Goal: Register for event/course: Register for event/course

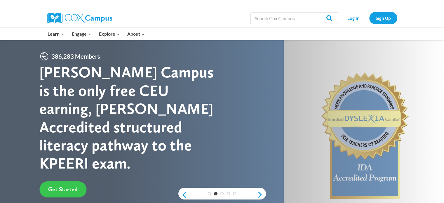
click at [62, 186] on span "Get Started" at bounding box center [62, 189] width 29 height 7
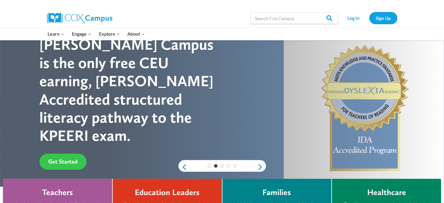
scroll to position [88, 0]
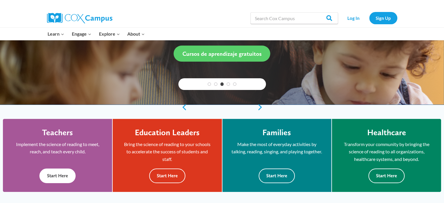
click at [59, 176] on button "Start Here" at bounding box center [57, 175] width 36 height 14
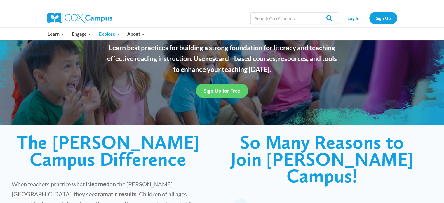
scroll to position [88, 0]
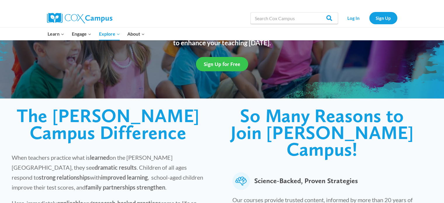
click at [224, 63] on span "Sign Up for Free" at bounding box center [222, 64] width 36 height 6
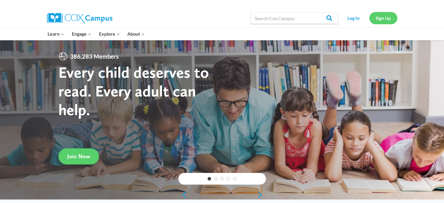
click at [379, 16] on link "Sign Up" at bounding box center [383, 18] width 28 height 12
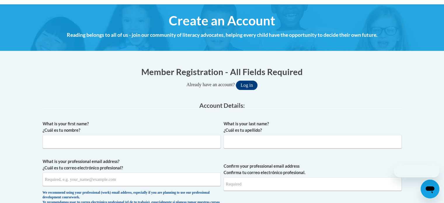
scroll to position [88, 0]
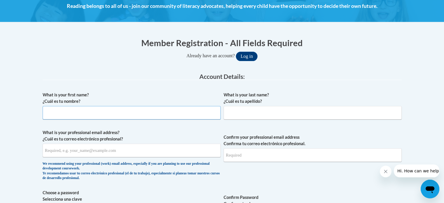
click at [77, 113] on input "What is your first name? ¿Cuál es tu nombre?" at bounding box center [132, 112] width 178 height 13
type input "Carolyn"
type input "Schwendenmann"
type input "cjschwen7890@gmail.com"
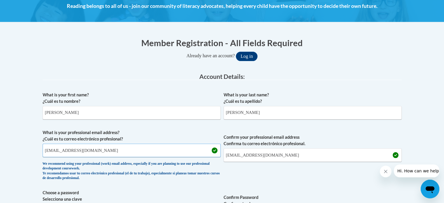
drag, startPoint x: 94, startPoint y: 151, endPoint x: 41, endPoint y: 152, distance: 53.1
type input "cschwendenmann@firstchurch.me"
click at [227, 157] on input "cjschwen7890@gmail.com" at bounding box center [313, 154] width 178 height 13
drag, startPoint x: 225, startPoint y: 156, endPoint x: 278, endPoint y: 154, distance: 53.4
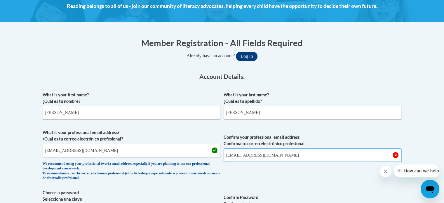
click at [278, 154] on input "cjschwen7890@gmail.com" at bounding box center [313, 154] width 178 height 13
drag, startPoint x: 44, startPoint y: 151, endPoint x: 110, endPoint y: 151, distance: 65.9
click at [110, 151] on input "cschwendenmann@firstchurch.me" at bounding box center [132, 150] width 178 height 13
click at [231, 155] on input "Confirm your professional email address Confirma tu correo electrónico profesio…" at bounding box center [313, 154] width 178 height 13
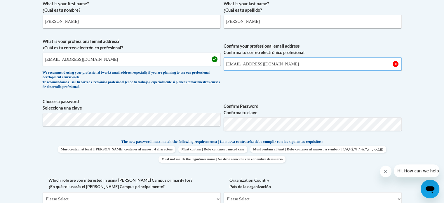
scroll to position [204, 0]
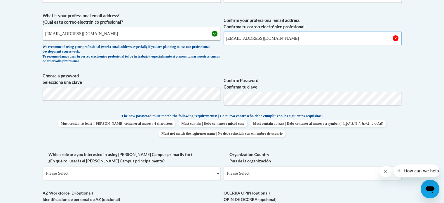
type input "cschwendenmann@firstchurch.me"
click at [313, 145] on div "What is your first name? ¿Cuál es tu nombre? Carolyn What is your last name? ¿C…" at bounding box center [222, 105] width 359 height 266
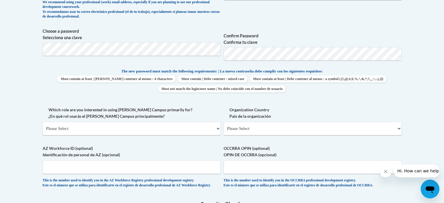
scroll to position [263, 0]
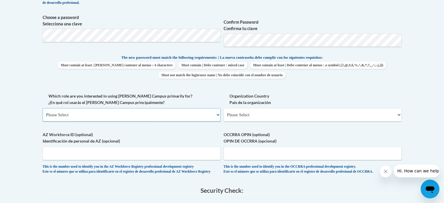
click at [218, 116] on select "Please Select College/University | Colegio/Universidad Community/Nonprofit Part…" at bounding box center [132, 114] width 178 height 13
select select "fbf2d438-af2f-41f8-98f1-81c410e29de3"
click at [43, 108] on select "Please Select College/University | Colegio/Universidad Community/Nonprofit Part…" at bounding box center [132, 114] width 178 height 13
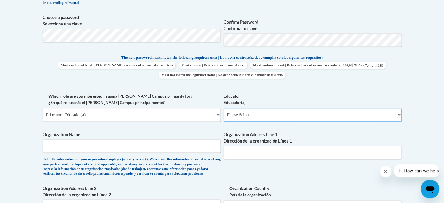
click at [397, 114] on select "Please Select Early Learning/Daycare Teacher/Family Home Care Provider | Maestr…" at bounding box center [313, 114] width 178 height 13
select select "5e2af403-4f2c-4e49-a02f-103e55d7b75b"
click at [224, 108] on select "Please Select Early Learning/Daycare Teacher/Family Home Care Provider | Maestr…" at bounding box center [313, 114] width 178 height 13
click at [400, 117] on select "Please Select Early Learning/Daycare Teacher/Family Home Care Provider | Maestr…" at bounding box center [313, 114] width 178 height 13
click at [420, 121] on body "This site uses cookies to help improve your learning experience. By continuing …" at bounding box center [222, 136] width 444 height 799
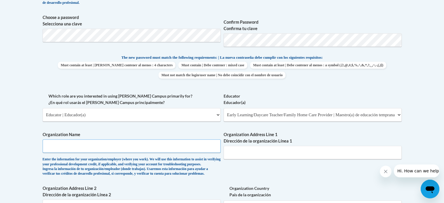
click at [59, 143] on input "Organization Name" at bounding box center [132, 145] width 178 height 13
type input "Kid's Academy Christian Preschool"
click at [231, 153] on input "Organization Address Line 1 Dirección de la organización Línea 1" at bounding box center [313, 152] width 178 height 13
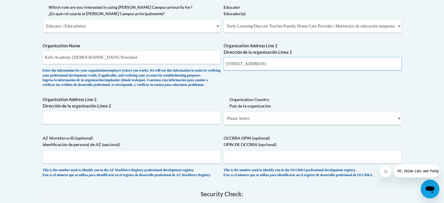
scroll to position [350, 0]
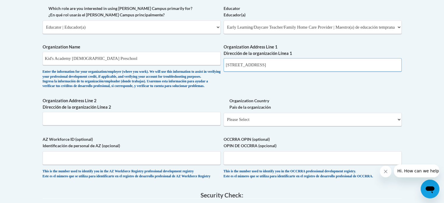
type input "6080 Camp Ernst Road Burlington, Ky 41005"
click at [399, 126] on select "Please Select United States | Estados Unidos Outside of the United States | Fue…" at bounding box center [313, 119] width 178 height 13
select select "ad49bcad-a171-4b2e-b99c-48b446064914"
click at [224, 122] on select "Please Select United States | Estados Unidos Outside of the United States | Fue…" at bounding box center [313, 119] width 178 height 13
select select
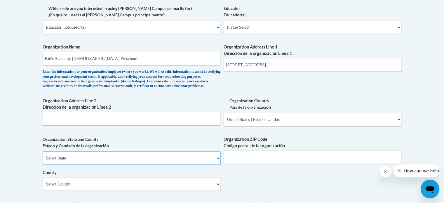
click at [217, 165] on select "Select State Alabama Alaska Arizona Arkansas California Colorado Connecticut De…" at bounding box center [132, 157] width 178 height 13
select select "Kentucky"
click at [43, 161] on select "Select State Alabama Alaska Arizona Arkansas California Colorado Connecticut De…" at bounding box center [132, 157] width 178 height 13
drag, startPoint x: 272, startPoint y: 65, endPoint x: 327, endPoint y: 63, distance: 54.9
click at [327, 63] on input "6080 Camp Ernst Road Burlington, Ky 41005" at bounding box center [313, 64] width 178 height 13
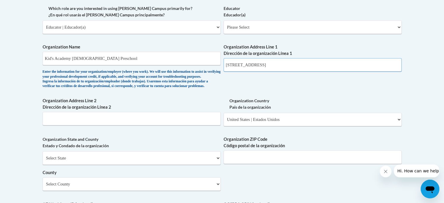
type input "6080 Camp Ernst Road"
click at [50, 125] on input "Organization Address Line 2 Dirección de la organización Línea 2" at bounding box center [132, 118] width 178 height 13
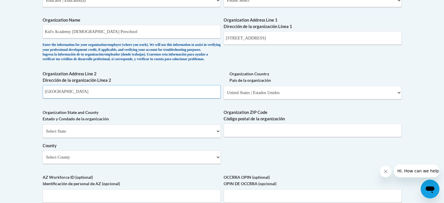
scroll to position [408, 0]
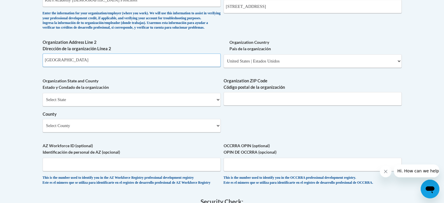
type input "Burlington"
click at [237, 105] on input "Organization ZIP Code Código postal de la organización" at bounding box center [313, 98] width 178 height 13
type input "41005"
click at [218, 132] on select "Select County Adair Allen Anderson Ballard Barren Bath Bell Boone Bourbon Boyd …" at bounding box center [132, 125] width 178 height 13
select select "Boone"
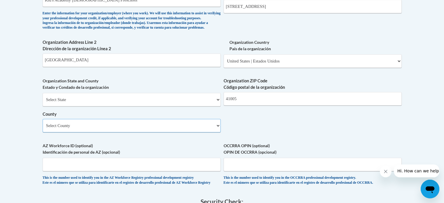
click at [43, 128] on select "Select County Adair Allen Anderson Ballard Barren Bath Bell Boone Bourbon Boyd …" at bounding box center [132, 125] width 178 height 13
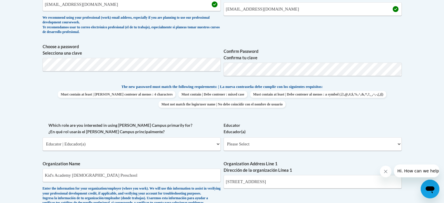
scroll to position [263, 0]
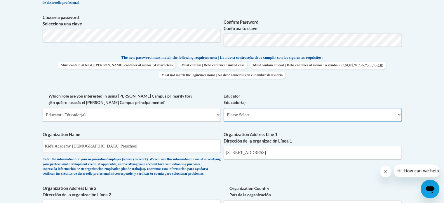
click at [400, 115] on select "Please Select Early Learning/Daycare Teacher/Family Home Care Provider | Maestr…" at bounding box center [313, 114] width 178 height 13
select select "5e2af403-4f2c-4e49-a02f-103e55d7b75b"
click at [224, 108] on select "Please Select Early Learning/Daycare Teacher/Family Home Care Provider | Maestr…" at bounding box center [313, 114] width 178 height 13
select select "null"
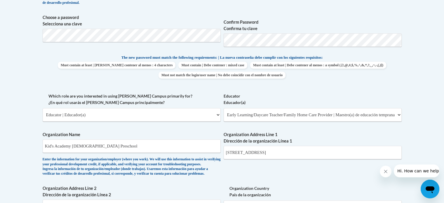
click at [268, 169] on div "What is your first name? ¿Cuál es tu nombre? Carolyn What is your last name? ¿C…" at bounding box center [222, 125] width 359 height 423
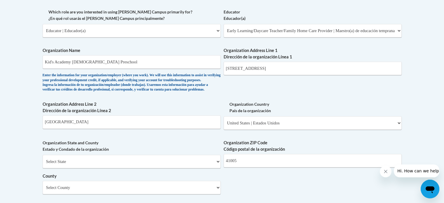
scroll to position [379, 0]
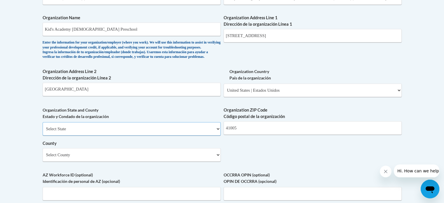
click at [216, 135] on select "Select State Alabama Alaska Arizona Arkansas California Colorado Connecticut De…" at bounding box center [132, 128] width 178 height 13
select select "Kentucky"
click at [43, 132] on select "Select State Alabama Alaska Arizona Arkansas California Colorado Connecticut De…" at bounding box center [132, 128] width 178 height 13
click at [217, 161] on select "Select County Adair Allen Anderson Ballard Barren Bath Bell Boone Bourbon Boyd …" at bounding box center [132, 154] width 178 height 13
click at [53, 161] on select "Select County Adair Allen Anderson Ballard Barren Bath Bell Boone Bourbon Boyd …" at bounding box center [132, 154] width 178 height 13
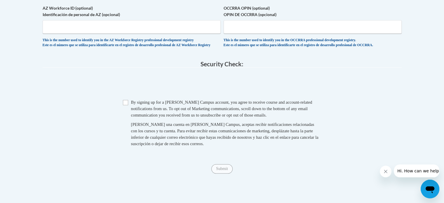
scroll to position [554, 0]
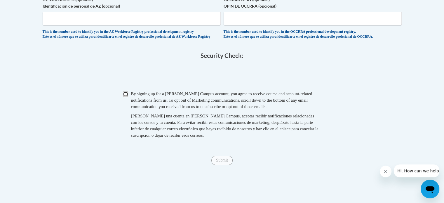
click at [127, 97] on input "Checkbox" at bounding box center [125, 93] width 5 height 5
checkbox input "true"
click at [220, 165] on input "Submit" at bounding box center [221, 160] width 21 height 9
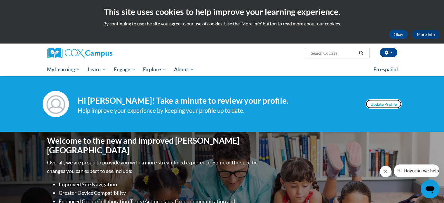
click at [380, 103] on link "Update Profile" at bounding box center [383, 103] width 36 height 9
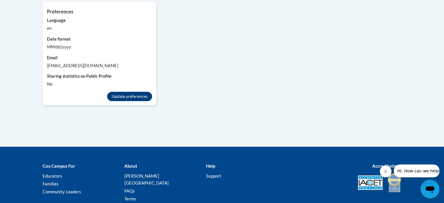
scroll to position [554, 0]
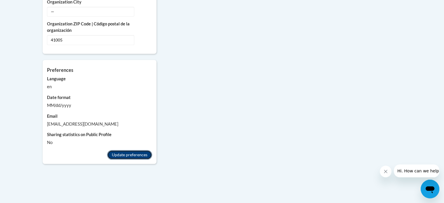
click at [120, 150] on button "Update preferences" at bounding box center [129, 154] width 45 height 9
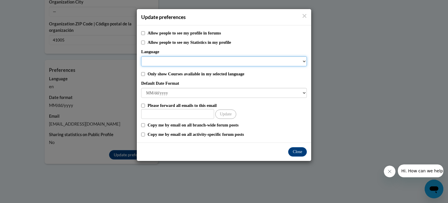
click at [305, 62] on select "Language" at bounding box center [224, 61] width 166 height 10
click at [157, 60] on select "Language" at bounding box center [224, 61] width 166 height 10
click at [155, 62] on select "Language" at bounding box center [224, 61] width 166 height 10
click at [303, 60] on select "Language" at bounding box center [224, 61] width 166 height 10
click at [155, 62] on select "Language" at bounding box center [224, 61] width 166 height 10
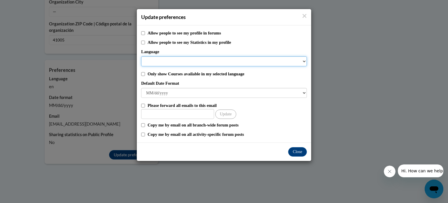
click at [304, 61] on select "Language" at bounding box center [224, 61] width 166 height 10
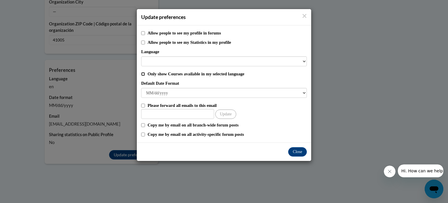
click at [142, 73] on input "Only show Courses available in my selected language" at bounding box center [143, 74] width 4 height 4
checkbox input "true"
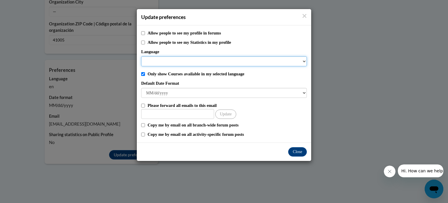
click at [151, 62] on select "Language" at bounding box center [224, 61] width 166 height 10
click at [147, 60] on select "Language" at bounding box center [224, 61] width 166 height 10
click at [303, 61] on select "Language" at bounding box center [224, 61] width 166 height 10
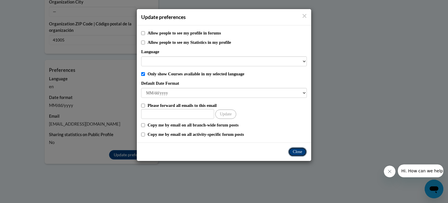
click at [294, 150] on button "Close" at bounding box center [297, 151] width 19 height 9
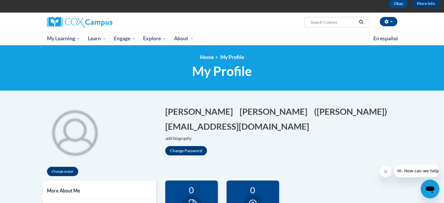
scroll to position [0, 0]
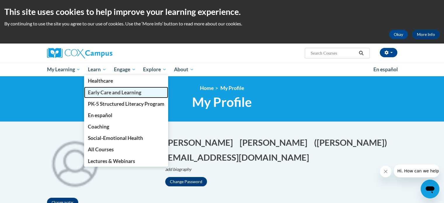
click at [105, 91] on span "Early Care and Learning" at bounding box center [114, 92] width 53 height 6
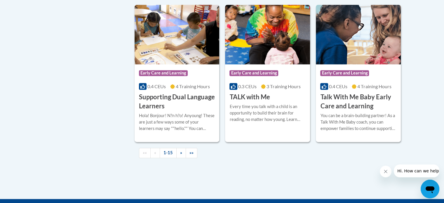
scroll to position [846, 0]
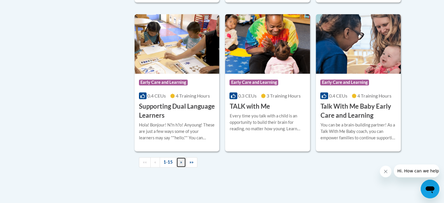
click at [180, 164] on span "»" at bounding box center [181, 161] width 2 height 5
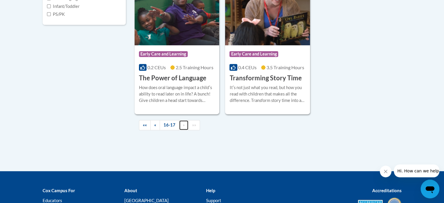
scroll to position [248, 0]
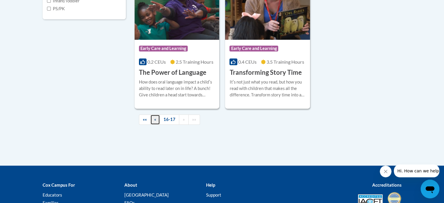
click at [154, 119] on span "«" at bounding box center [155, 119] width 2 height 5
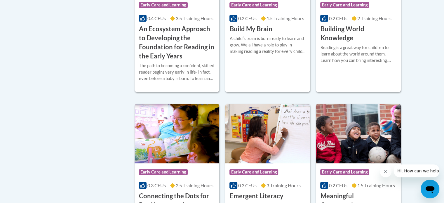
scroll to position [204, 0]
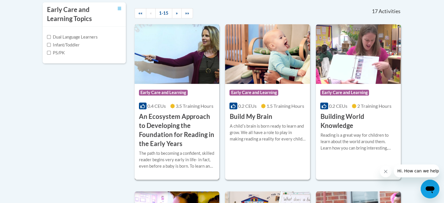
click at [159, 122] on h3 "An Ecosystem Approach to Developing the Foundation for Reading in the Early Yea…" at bounding box center [177, 130] width 76 height 36
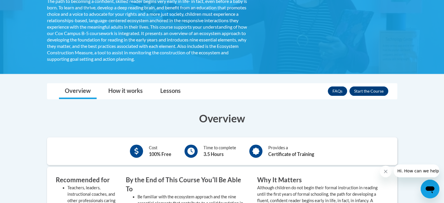
scroll to position [146, 0]
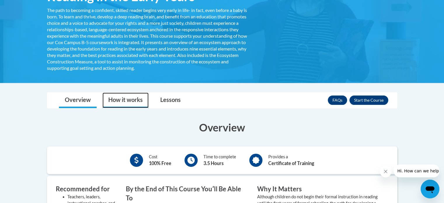
click at [124, 100] on link "How it works" at bounding box center [125, 99] width 46 height 15
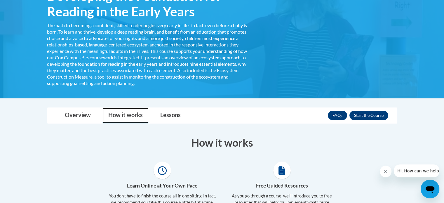
scroll to position [117, 0]
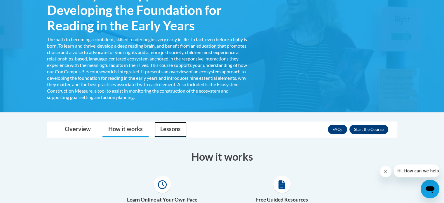
click at [169, 128] on link "Lessons" at bounding box center [170, 129] width 32 height 15
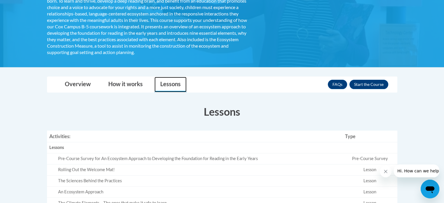
scroll to position [153, 0]
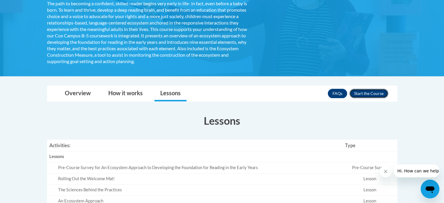
click at [363, 90] on button "Enroll" at bounding box center [368, 93] width 39 height 9
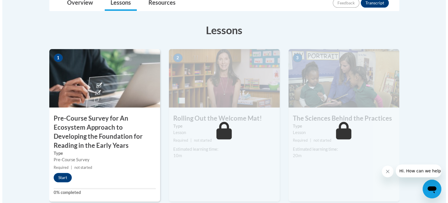
scroll to position [175, 0]
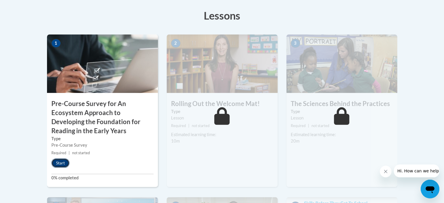
click at [58, 161] on button "Start" at bounding box center [60, 162] width 18 height 9
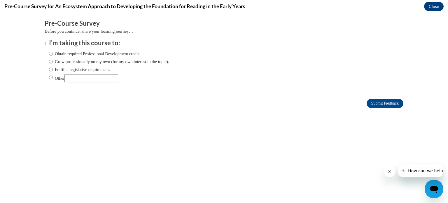
scroll to position [0, 0]
click at [49, 53] on input "Obtain required Professional Development credit." at bounding box center [51, 53] width 4 height 6
radio input "true"
click at [378, 102] on input "Submit feedback" at bounding box center [385, 103] width 37 height 9
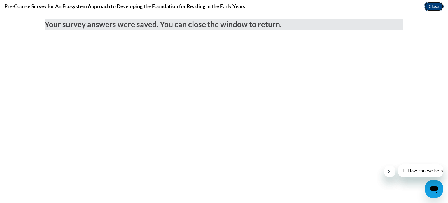
click at [431, 6] on button "Close" at bounding box center [434, 6] width 20 height 9
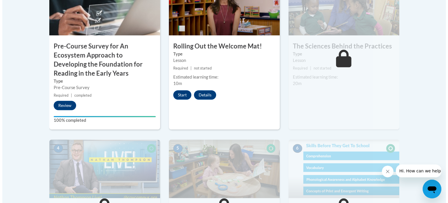
scroll to position [233, 0]
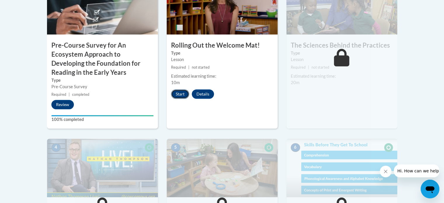
click at [179, 91] on button "Start" at bounding box center [180, 93] width 18 height 9
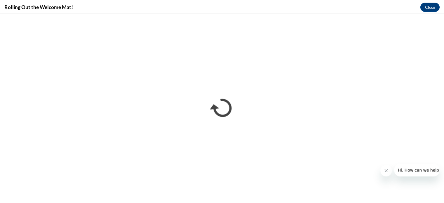
scroll to position [0, 0]
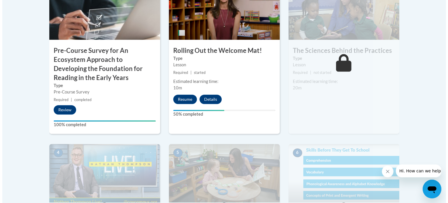
scroll to position [233, 0]
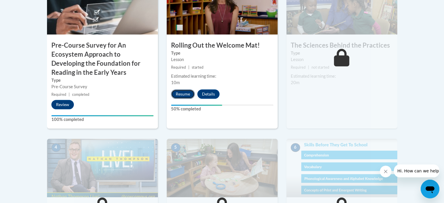
click at [186, 94] on button "Resume" at bounding box center [183, 93] width 24 height 9
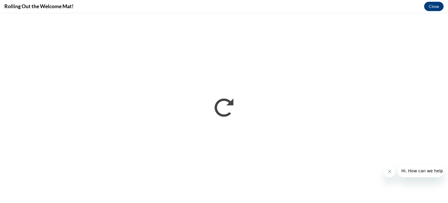
scroll to position [0, 0]
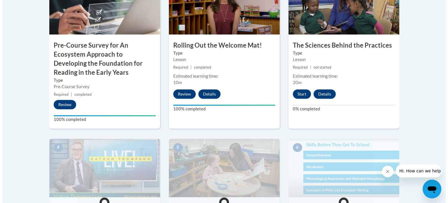
scroll to position [175, 0]
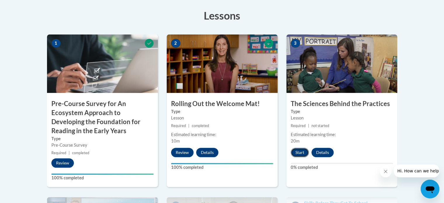
click at [296, 152] on button "Start" at bounding box center [300, 152] width 18 height 9
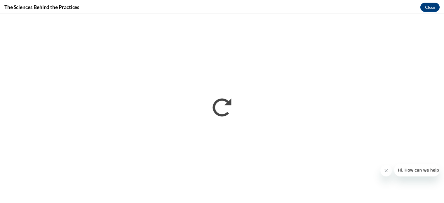
scroll to position [0, 0]
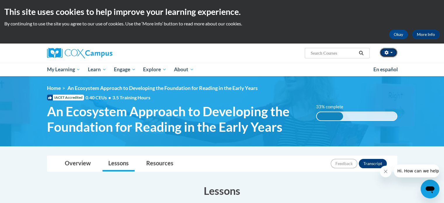
click at [390, 54] on button "button" at bounding box center [389, 52] width 18 height 9
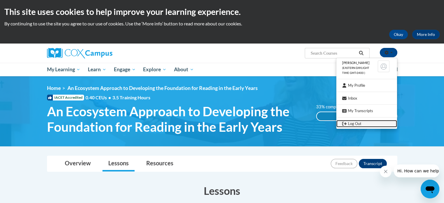
click at [352, 122] on link "Log Out" at bounding box center [366, 123] width 61 height 7
